Goal: Find specific page/section: Find specific page/section

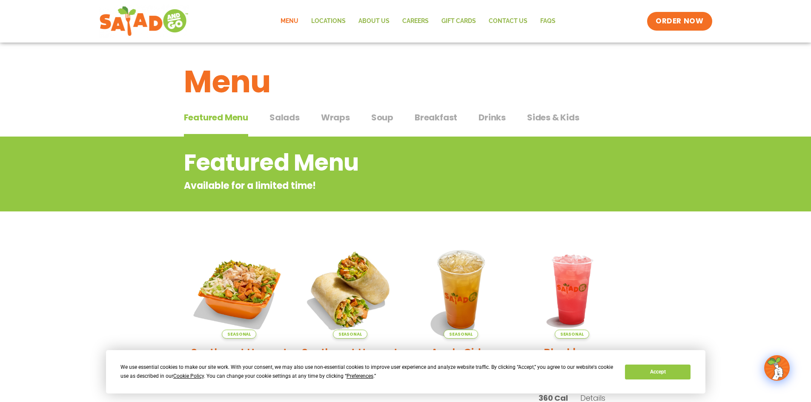
click at [285, 121] on span "Salads" at bounding box center [285, 117] width 30 height 13
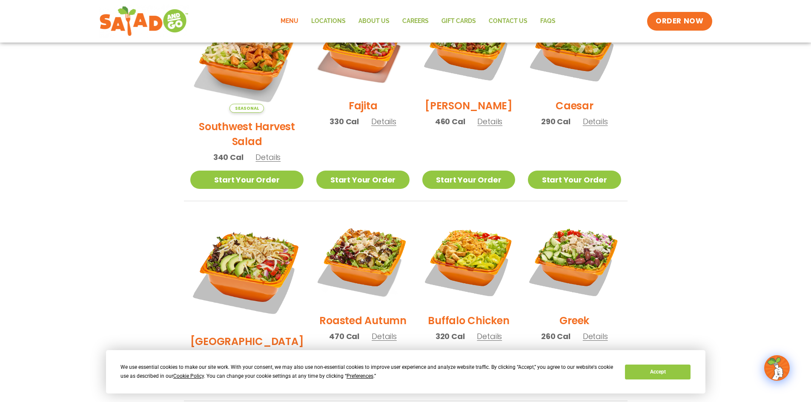
scroll to position [241, 0]
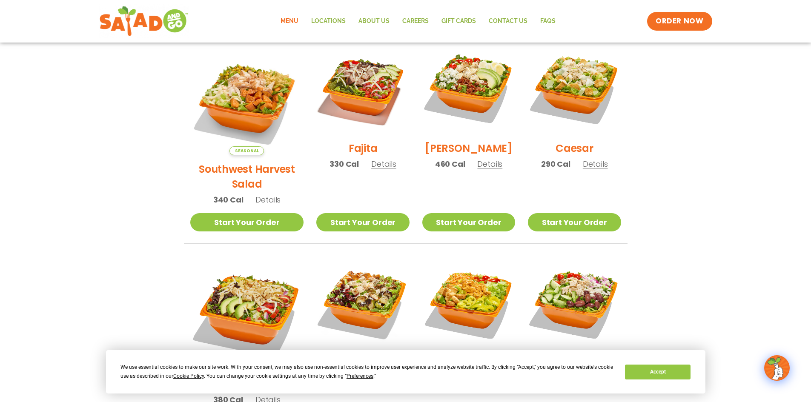
click at [480, 170] on span "Details" at bounding box center [489, 164] width 25 height 11
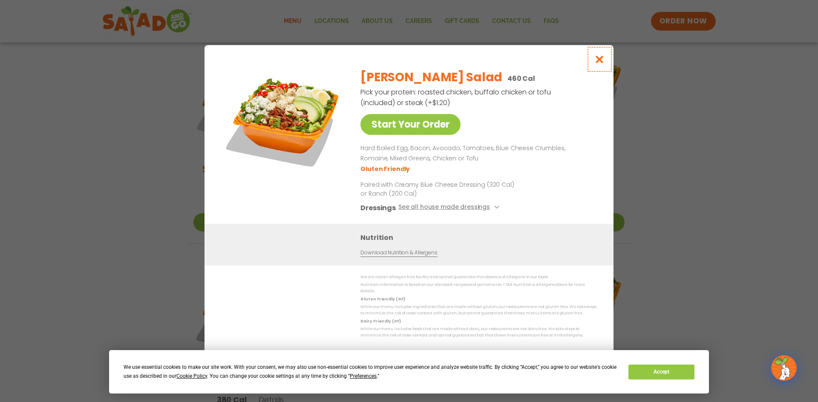
click at [599, 64] on icon "Close modal" at bounding box center [599, 59] width 11 height 9
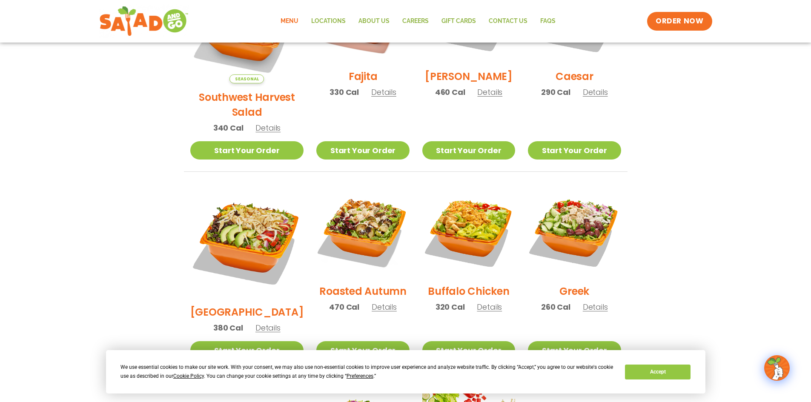
scroll to position [326, 0]
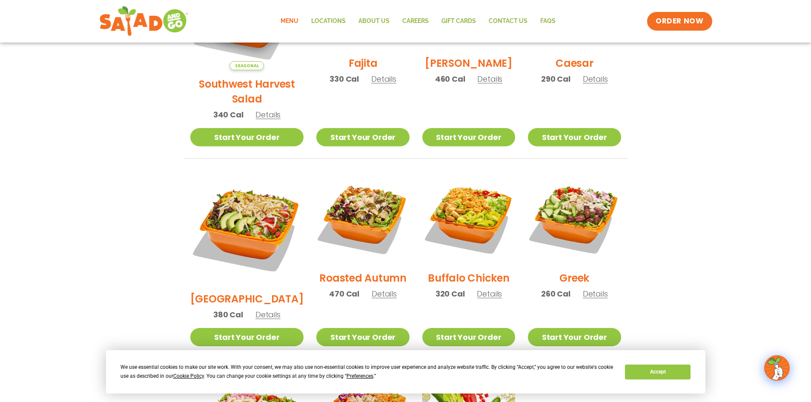
click at [485, 289] on span "Details" at bounding box center [489, 294] width 25 height 11
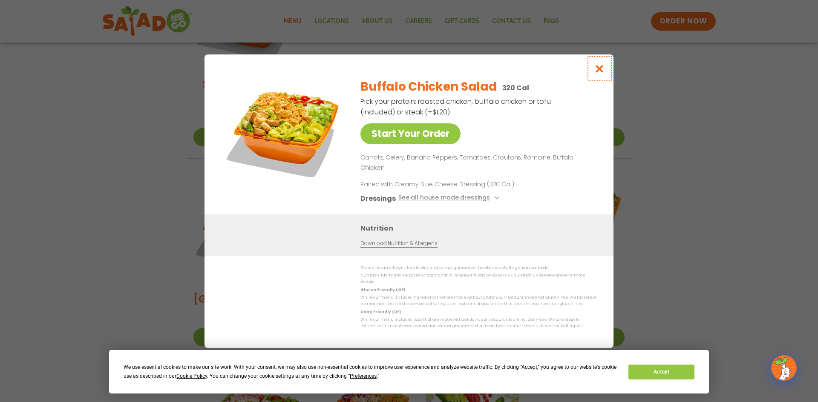
click at [599, 73] on icon "Close modal" at bounding box center [599, 68] width 11 height 9
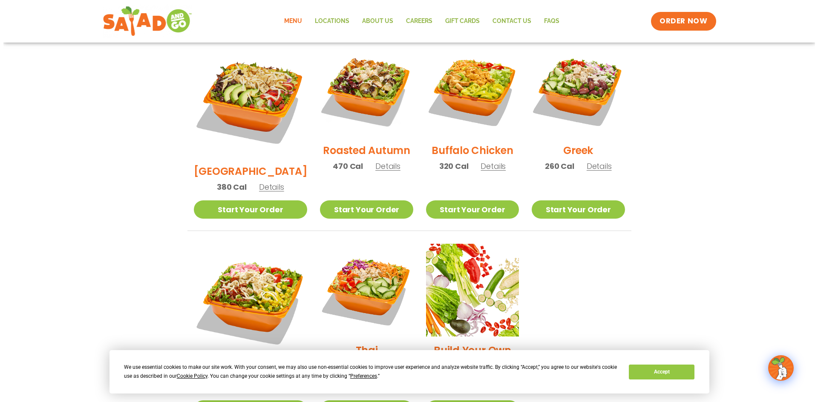
scroll to position [497, 0]
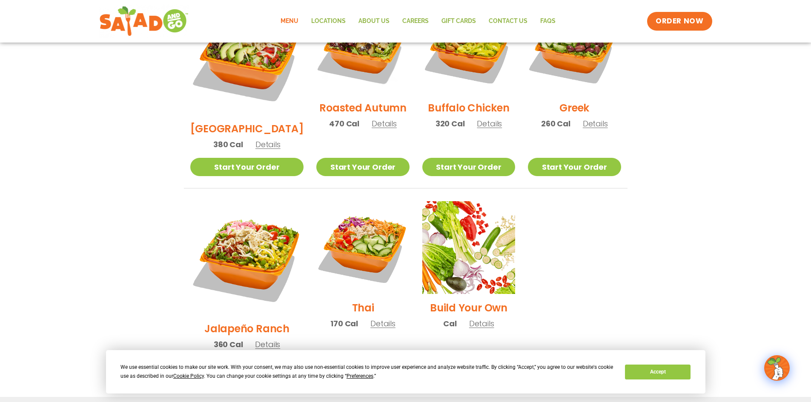
click at [372, 319] on span "Details" at bounding box center [383, 324] width 25 height 11
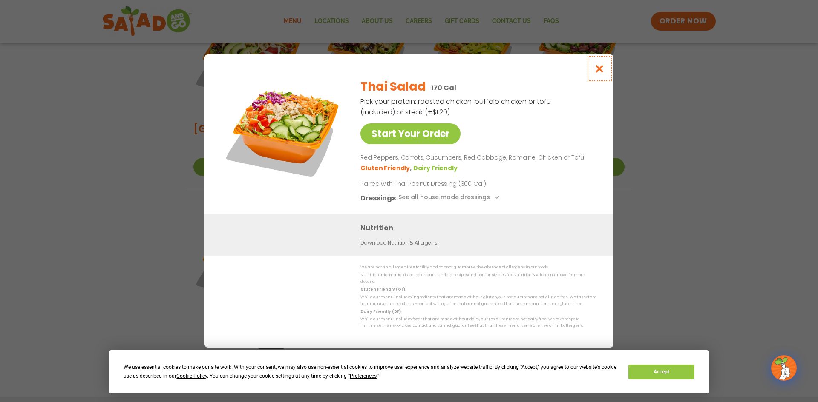
click at [600, 72] on icon "Close modal" at bounding box center [599, 68] width 11 height 9
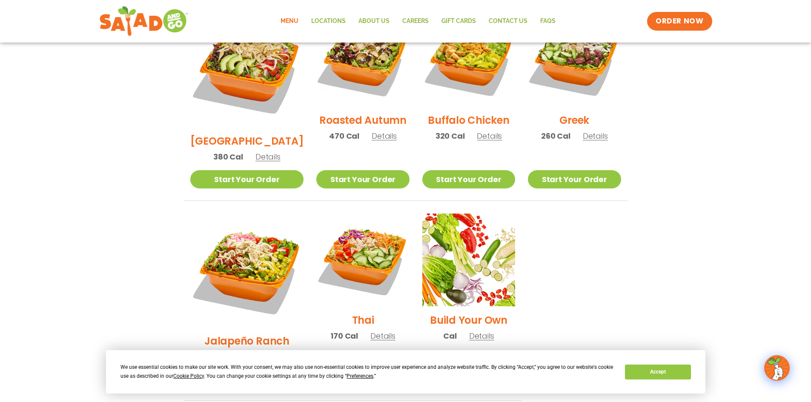
scroll to position [624, 0]
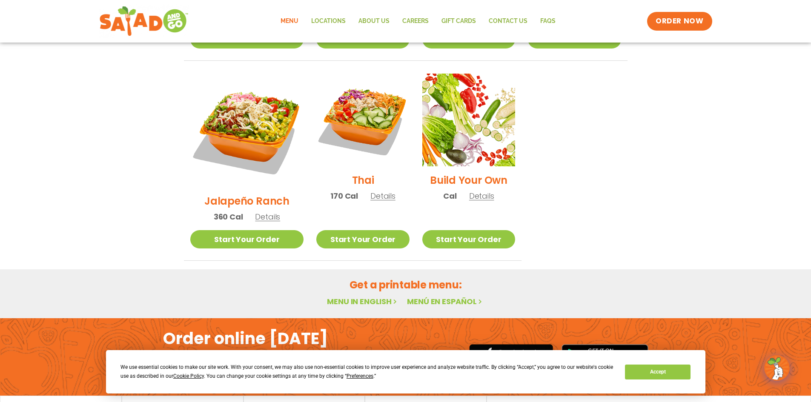
click at [363, 296] on link "Menu in English" at bounding box center [363, 301] width 72 height 11
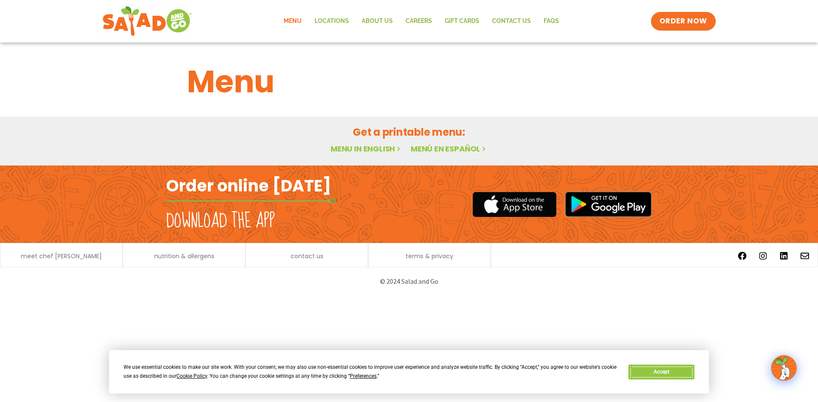
click at [658, 374] on button "Accept" at bounding box center [661, 372] width 66 height 15
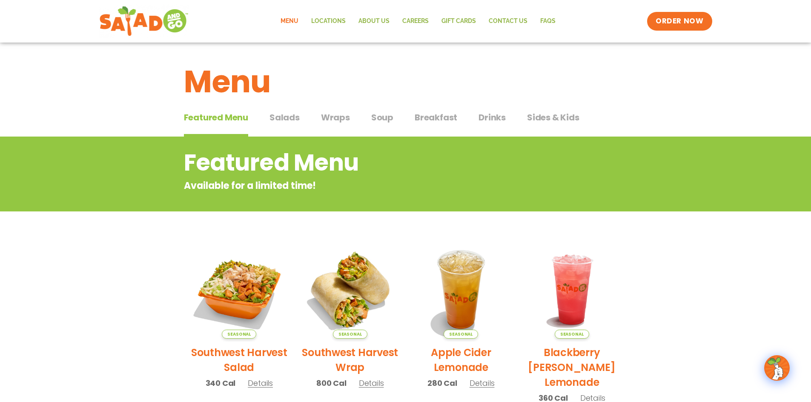
click at [288, 122] on span "Salads" at bounding box center [285, 117] width 30 height 13
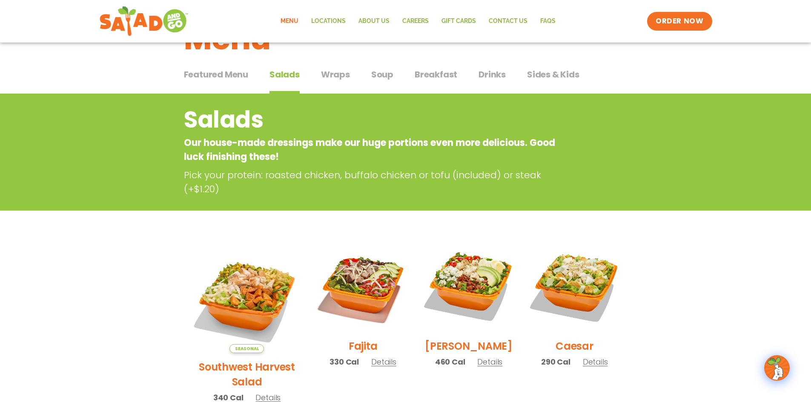
scroll to position [43, 0]
click at [339, 73] on span "Wraps" at bounding box center [335, 75] width 29 height 13
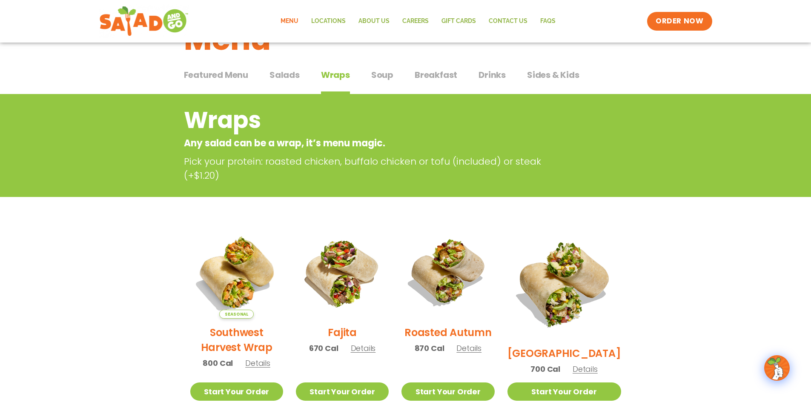
click at [374, 77] on span "Soup" at bounding box center [382, 75] width 22 height 13
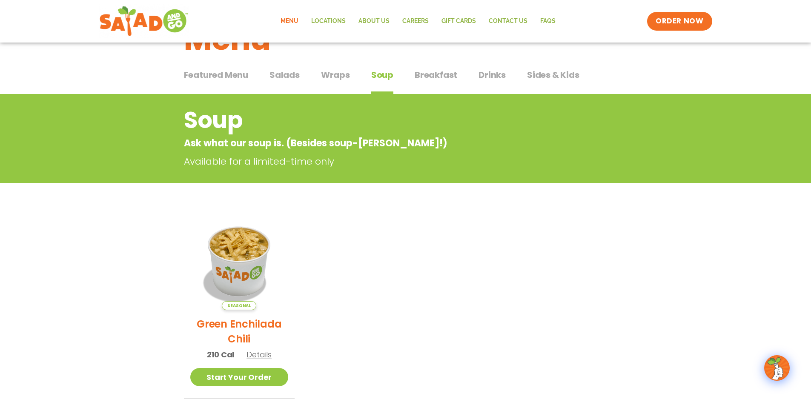
click at [287, 79] on span "Salads" at bounding box center [285, 75] width 30 height 13
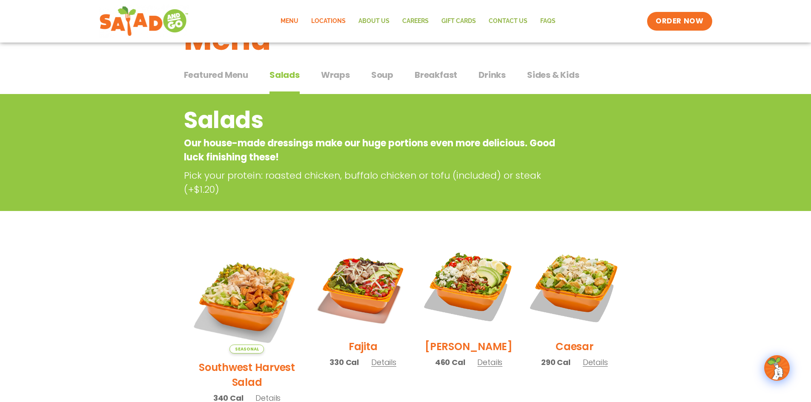
click at [326, 22] on link "Locations" at bounding box center [328, 21] width 47 height 20
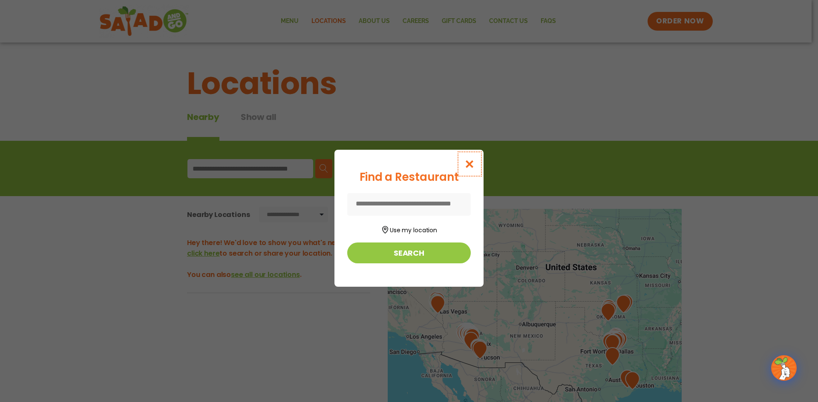
click at [469, 160] on icon "Close modal" at bounding box center [469, 164] width 11 height 9
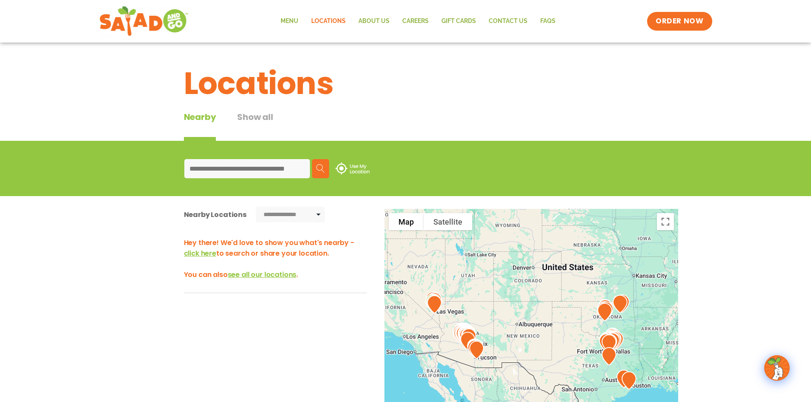
click at [263, 169] on input at bounding box center [247, 168] width 126 height 19
type input "*****"
click at [328, 169] on button "Search" at bounding box center [320, 168] width 17 height 19
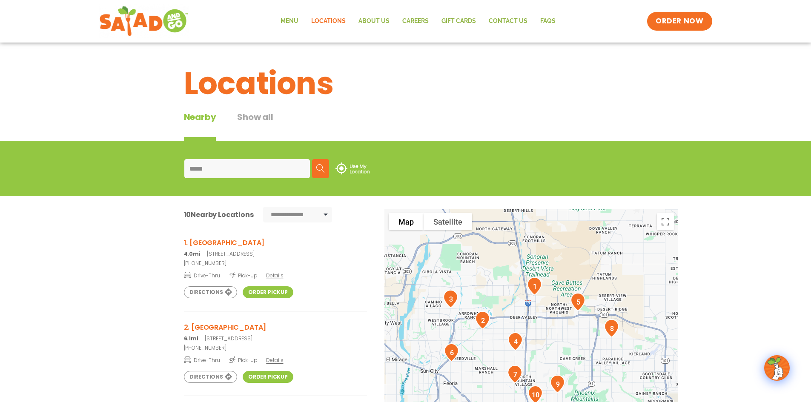
click at [536, 283] on img "1" at bounding box center [535, 286] width 22 height 25
click at [273, 295] on link "Order Pickup" at bounding box center [268, 293] width 51 height 12
